Goal: Task Accomplishment & Management: Use online tool/utility

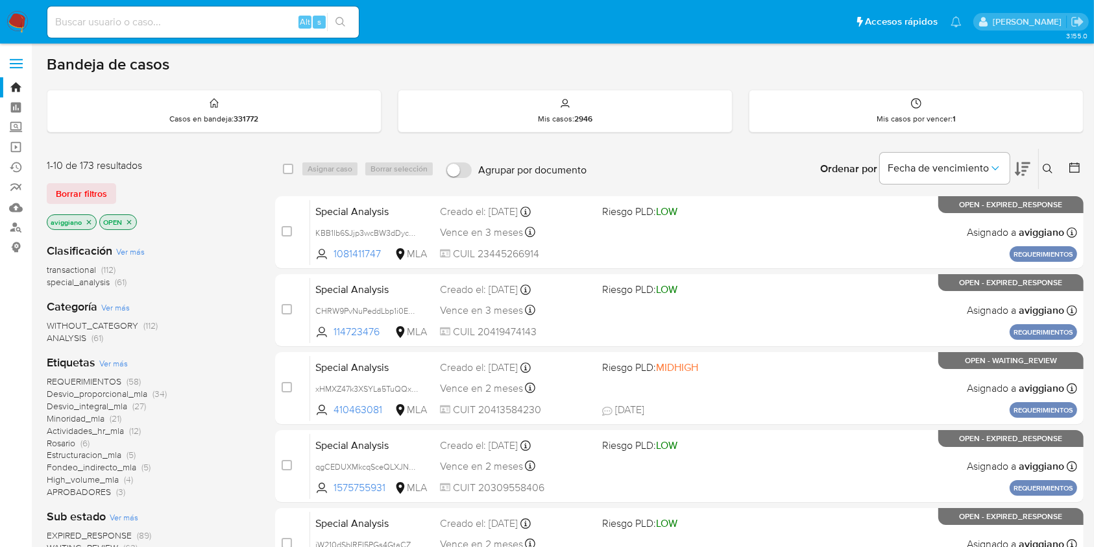
click at [1052, 170] on icon at bounding box center [1048, 169] width 10 height 10
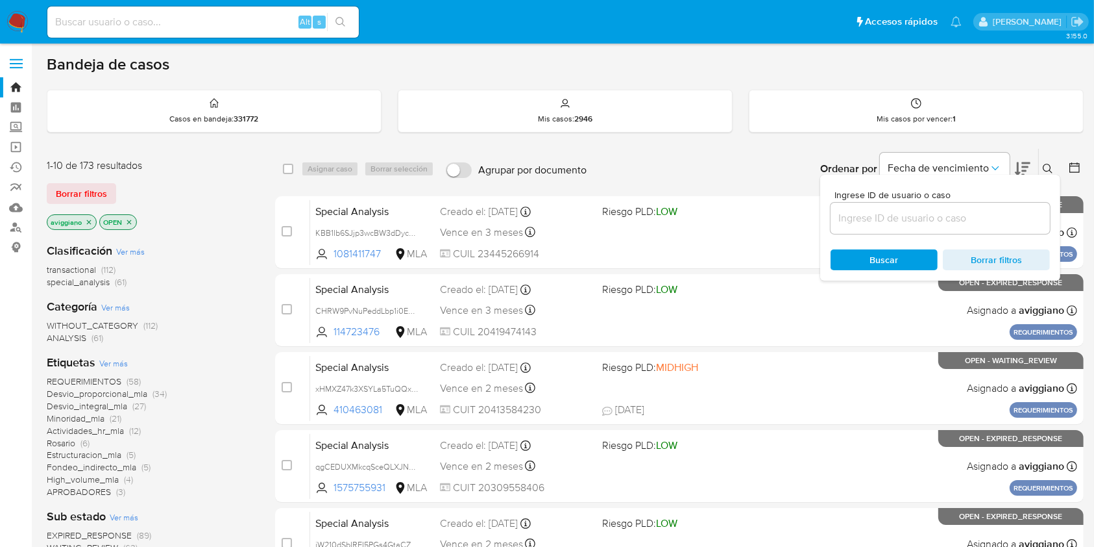
click at [937, 227] on div at bounding box center [940, 218] width 219 height 31
click at [935, 216] on input at bounding box center [940, 218] width 219 height 17
paste input "rCU3wNa9aLm1T2j6l2JzxUig"
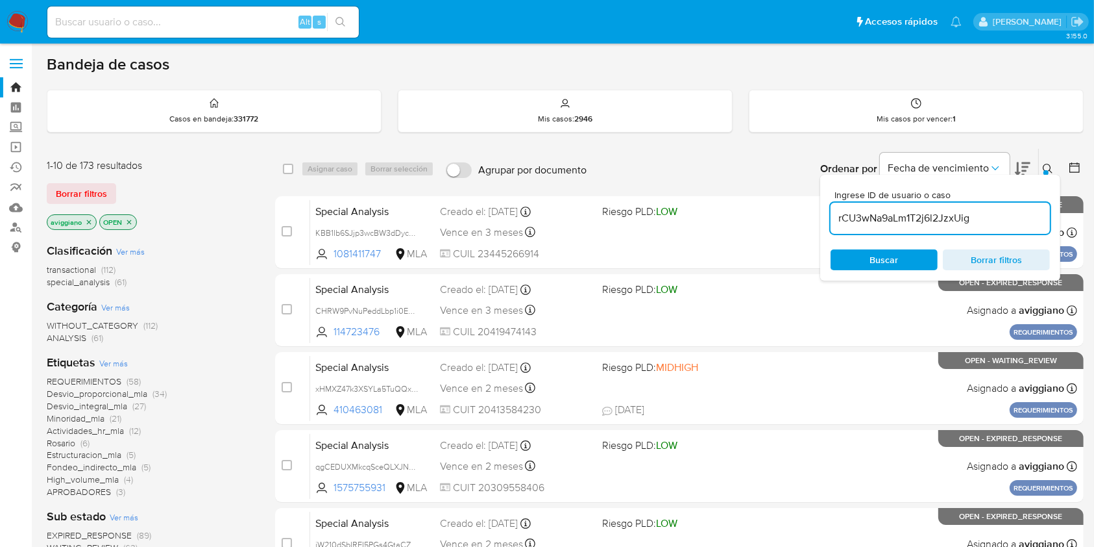
type input "rCU3wNa9aLm1T2j6l2JzxUig"
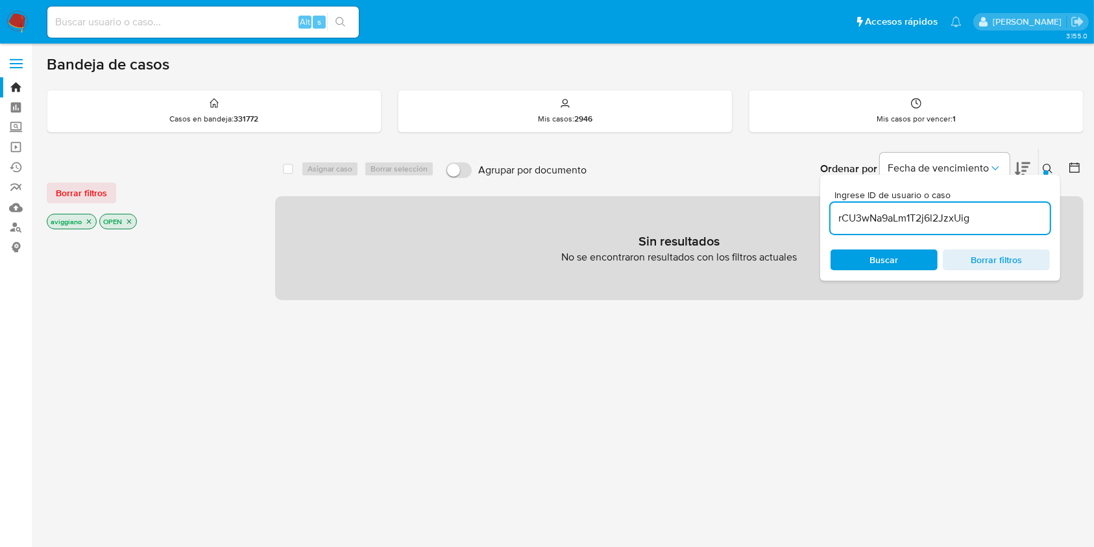
click at [89, 222] on icon "close-filter" at bounding box center [89, 221] width 8 height 8
click at [77, 217] on icon "close-filter" at bounding box center [77, 221] width 8 height 8
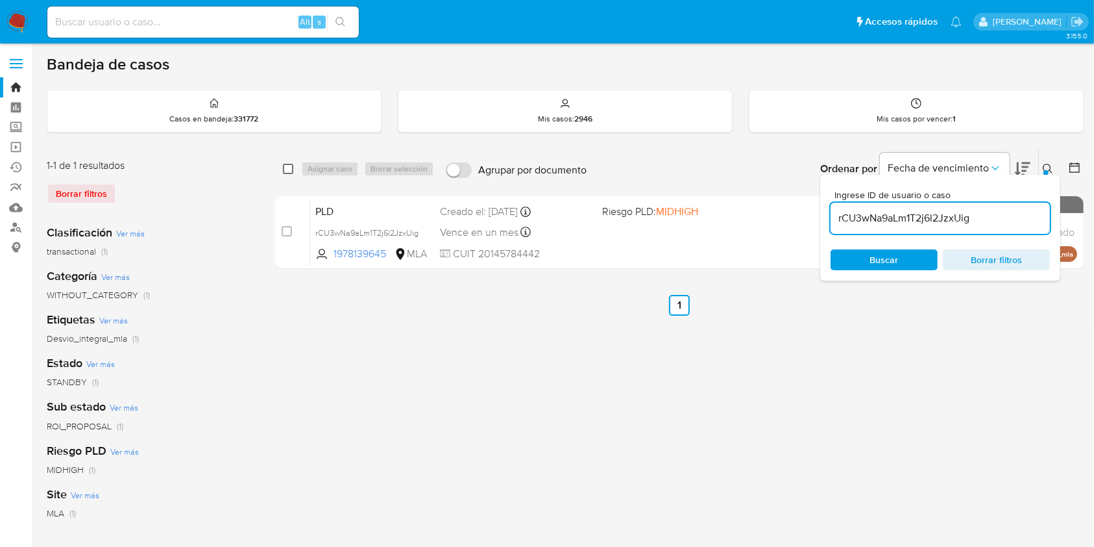
click at [286, 164] on input "checkbox" at bounding box center [288, 169] width 10 height 10
checkbox input "true"
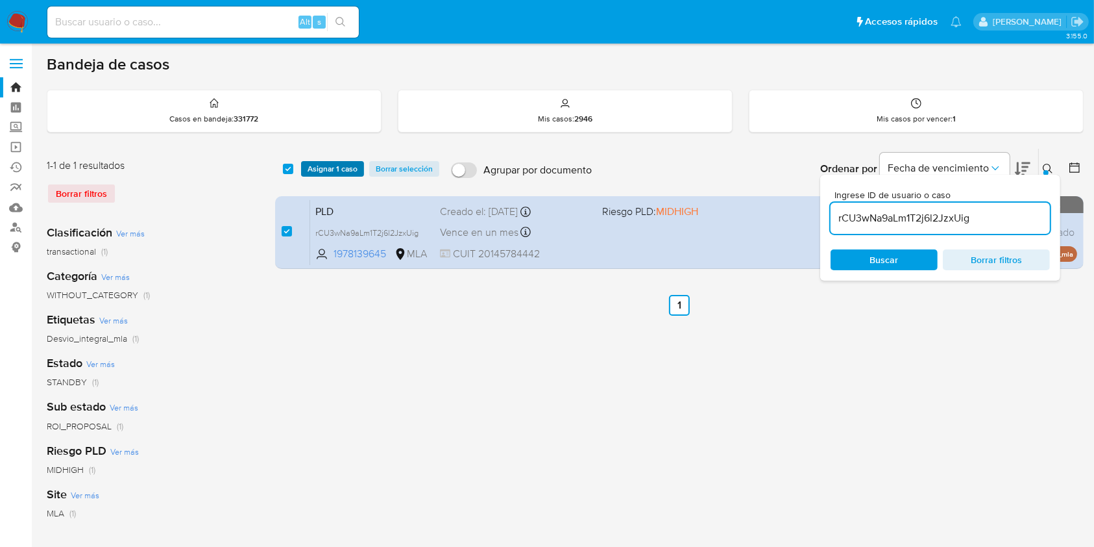
click at [316, 172] on span "Asignar 1 caso" at bounding box center [333, 168] width 50 height 13
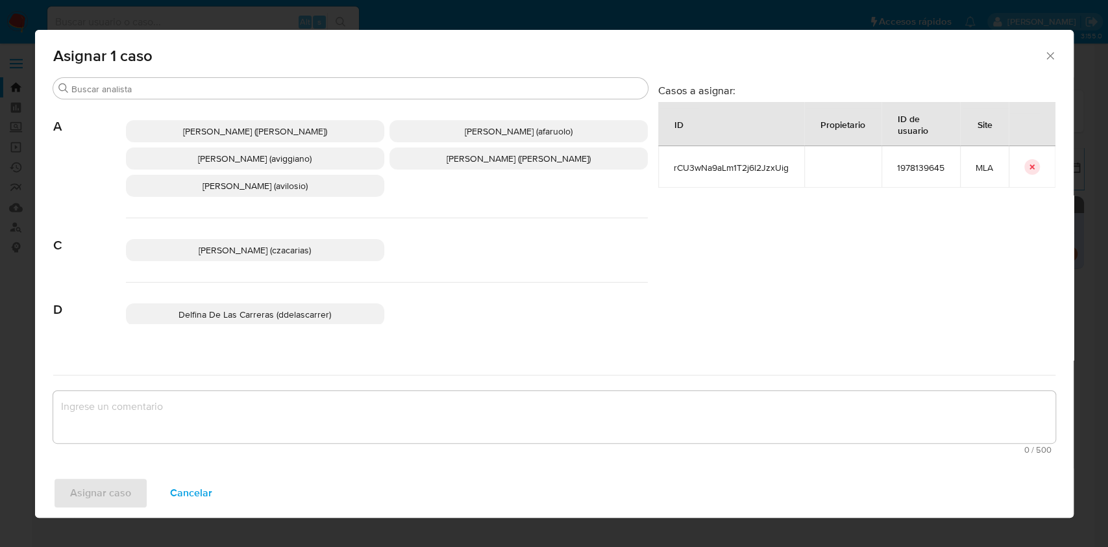
click at [219, 156] on span "[PERSON_NAME] (aviggiano)" at bounding box center [255, 158] width 114 height 13
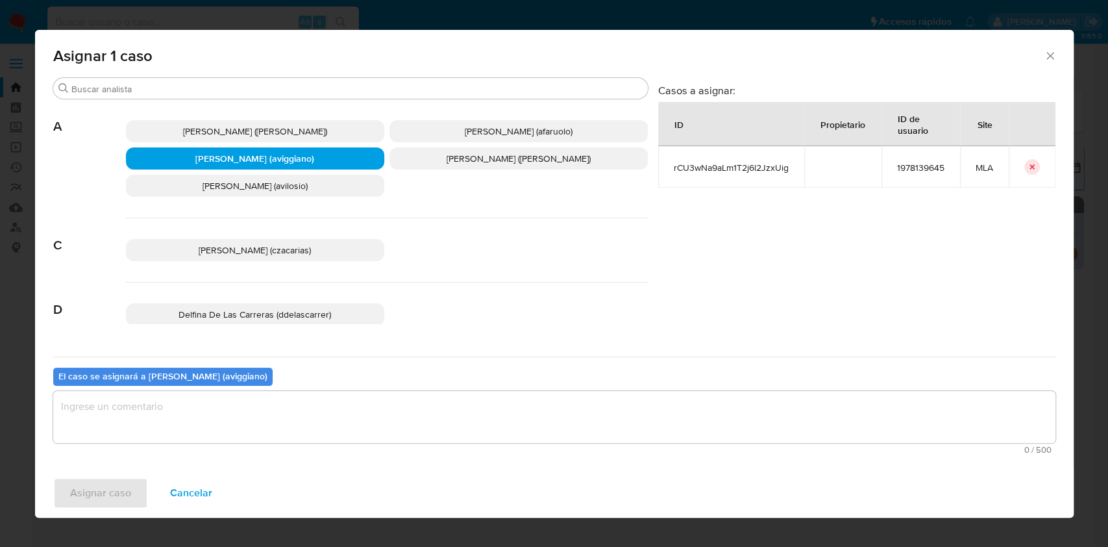
drag, startPoint x: 213, startPoint y: 405, endPoint x: 173, endPoint y: 440, distance: 53.4
click at [213, 406] on textarea "assign-modal" at bounding box center [554, 417] width 1002 height 52
click at [114, 484] on span "Asignar caso" at bounding box center [100, 492] width 61 height 29
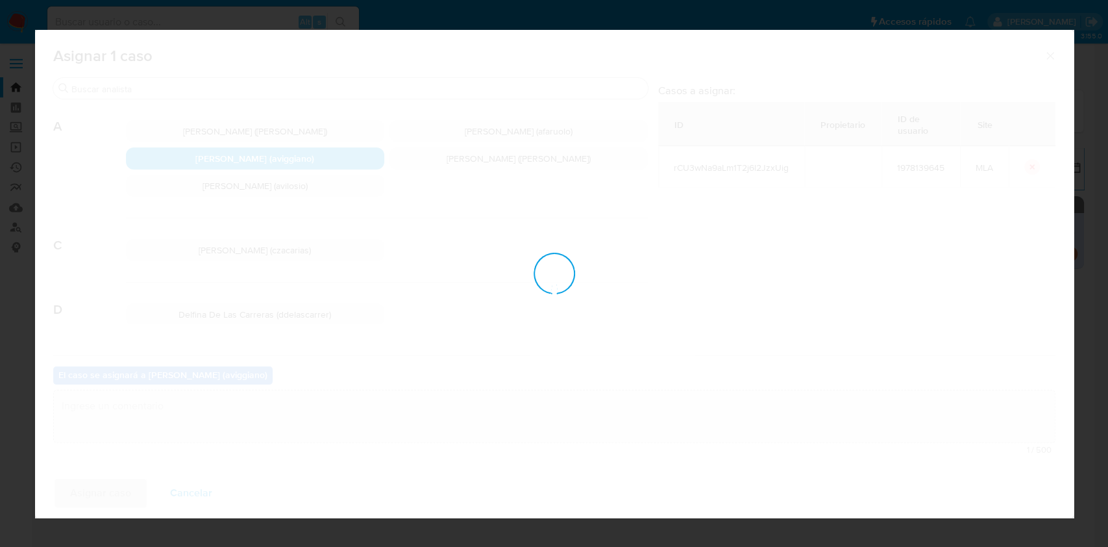
checkbox input "false"
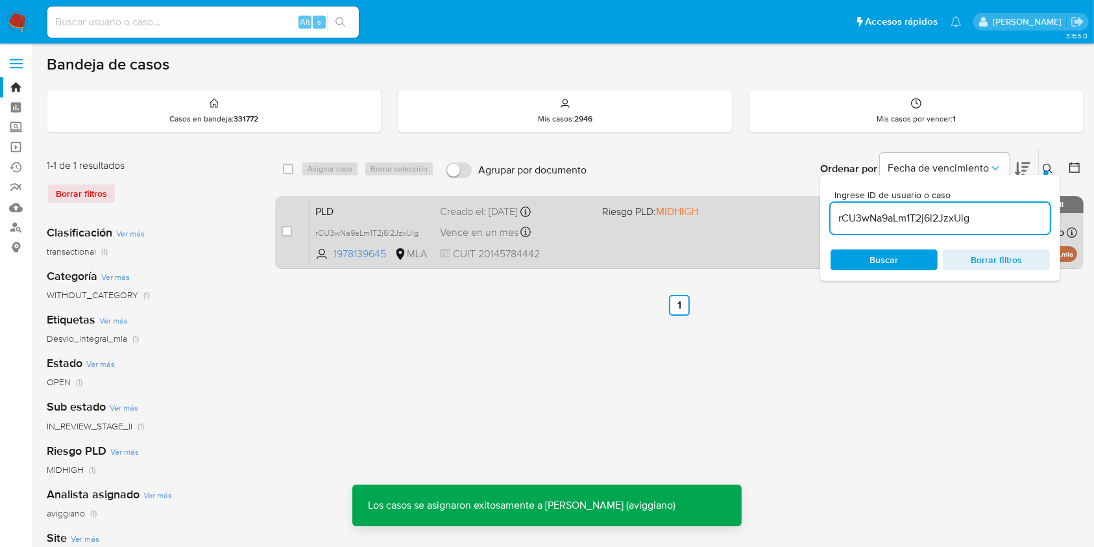
click at [690, 253] on div "PLD rCU3wNa9aLm1T2j6l2JzxUig 1978139645 MLA Riesgo PLD: MIDHIGH Creado el: [DAT…" at bounding box center [693, 232] width 767 height 66
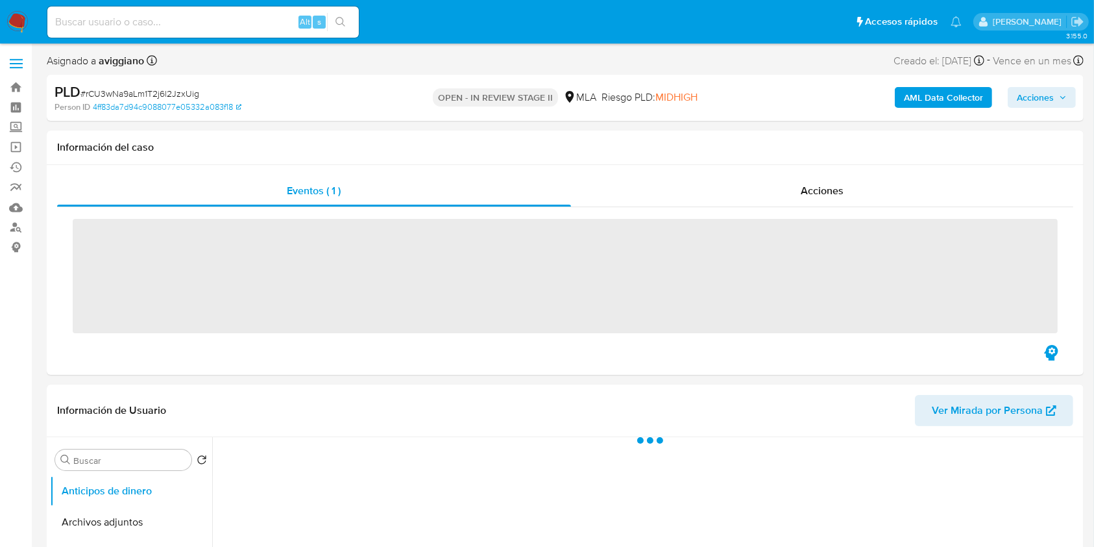
click at [1072, 99] on button "Acciones" at bounding box center [1042, 97] width 68 height 21
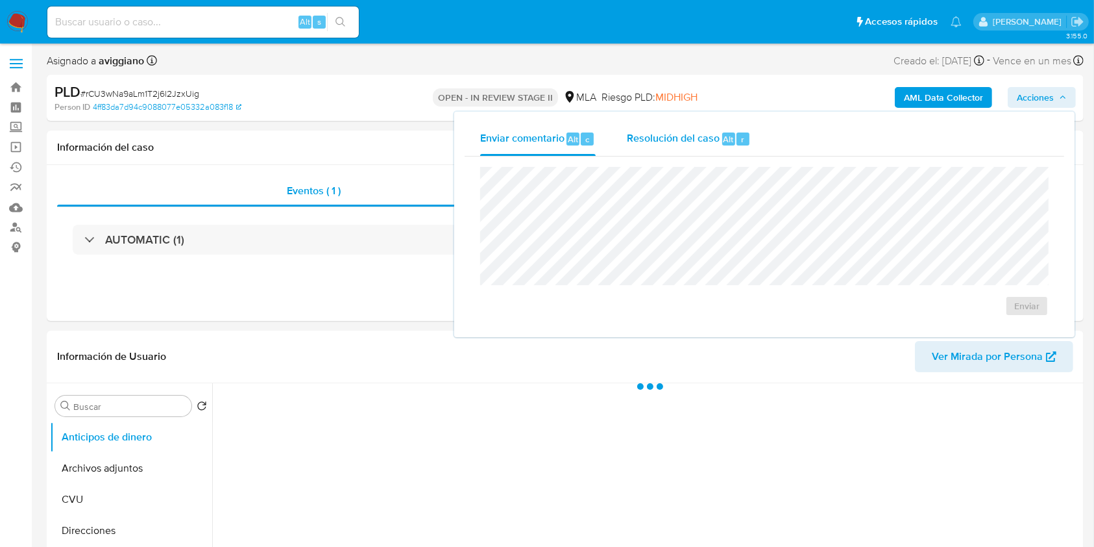
click at [704, 123] on div "Resolución del caso Alt r" at bounding box center [689, 139] width 124 height 34
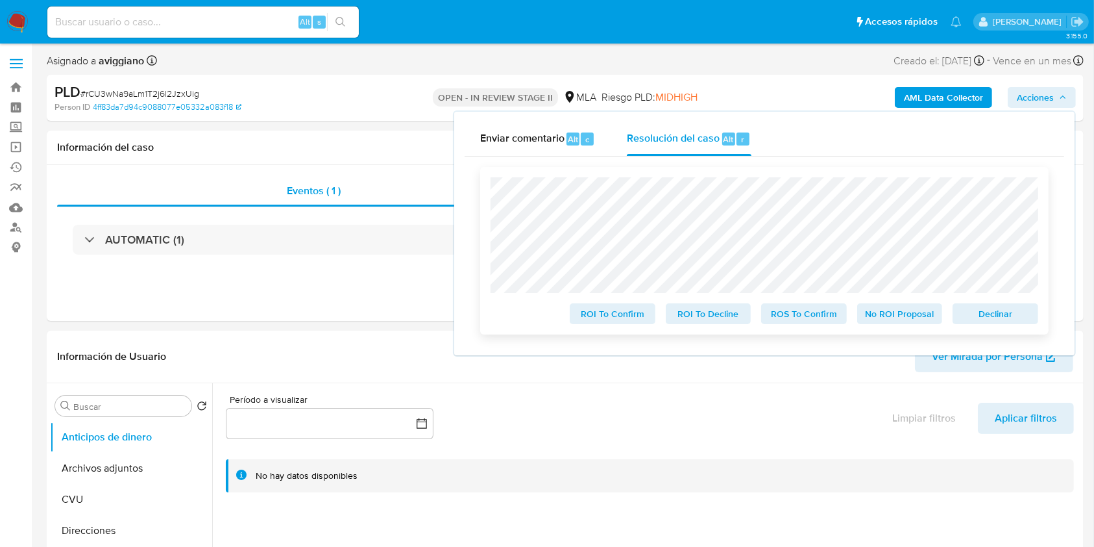
click at [1010, 315] on span "Declinar" at bounding box center [996, 313] width 68 height 18
select select "10"
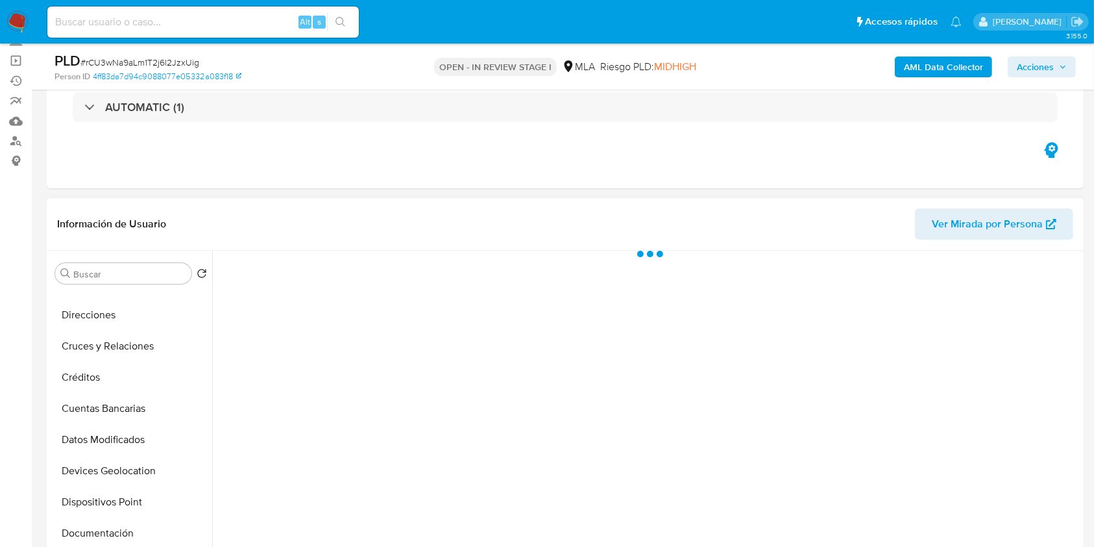
scroll to position [260, 0]
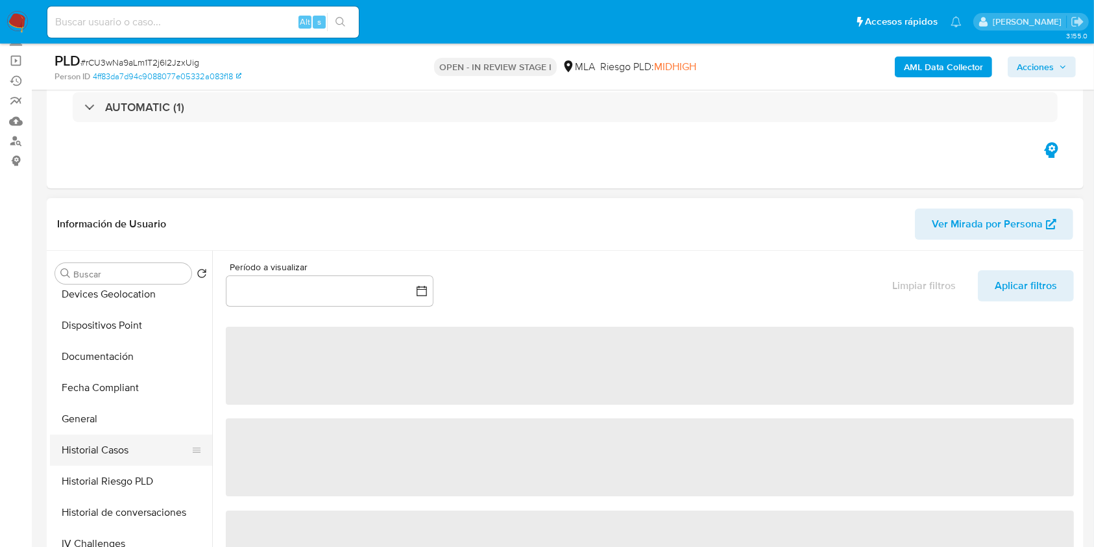
click at [96, 460] on button "Historial Casos" at bounding box center [126, 449] width 152 height 31
select select "10"
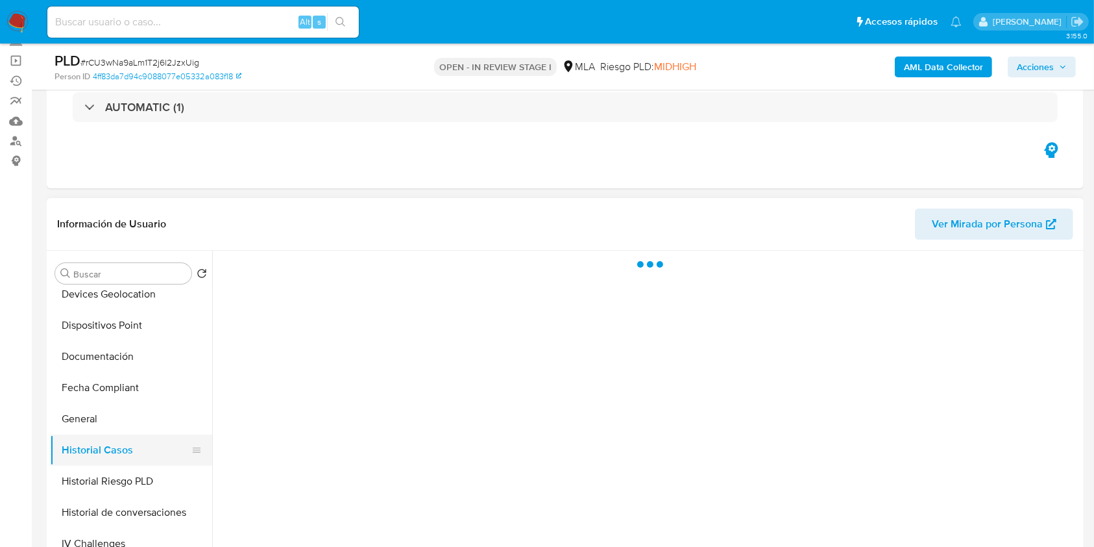
click at [108, 447] on button "Historial Casos" at bounding box center [126, 449] width 152 height 31
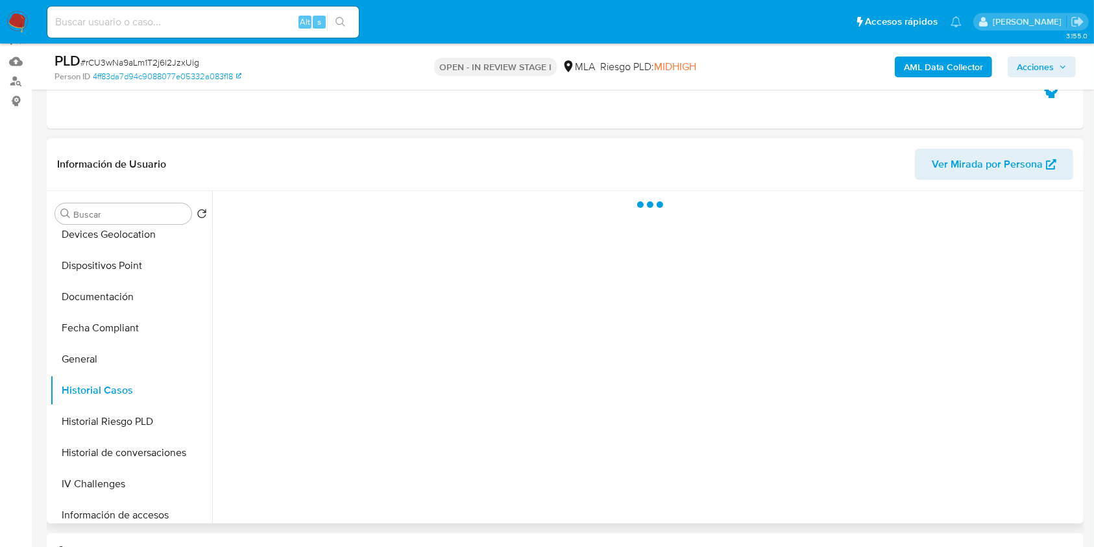
scroll to position [173, 0]
